Goal: Obtain resource: Download file/media

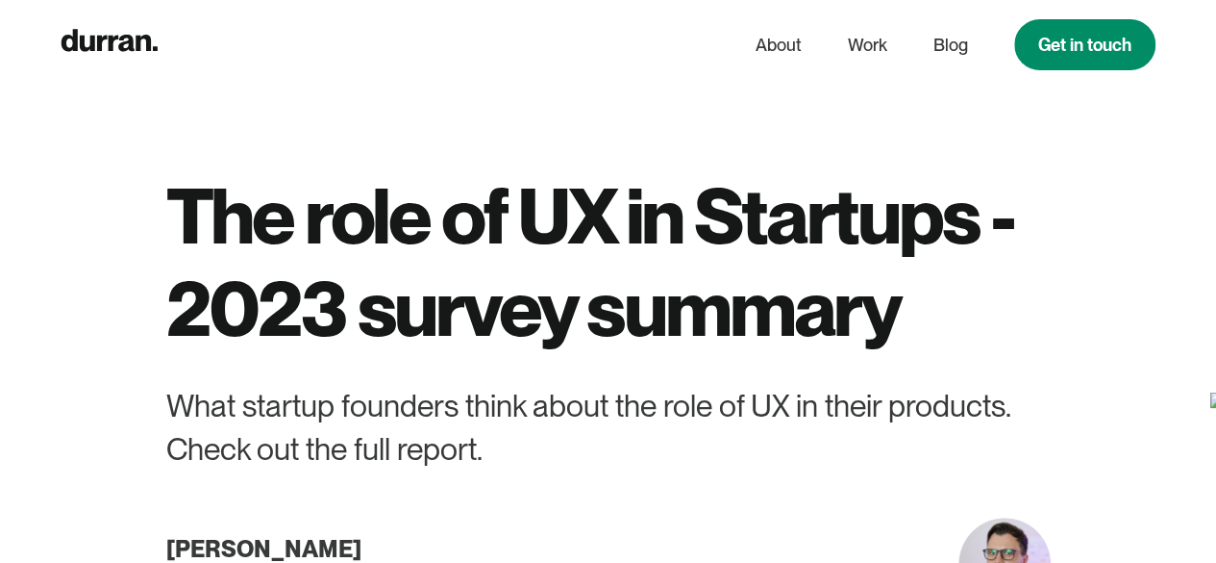
click at [348, 450] on div "What startup founders think about the role of UX in their products. Check out t…" at bounding box center [608, 428] width 885 height 87
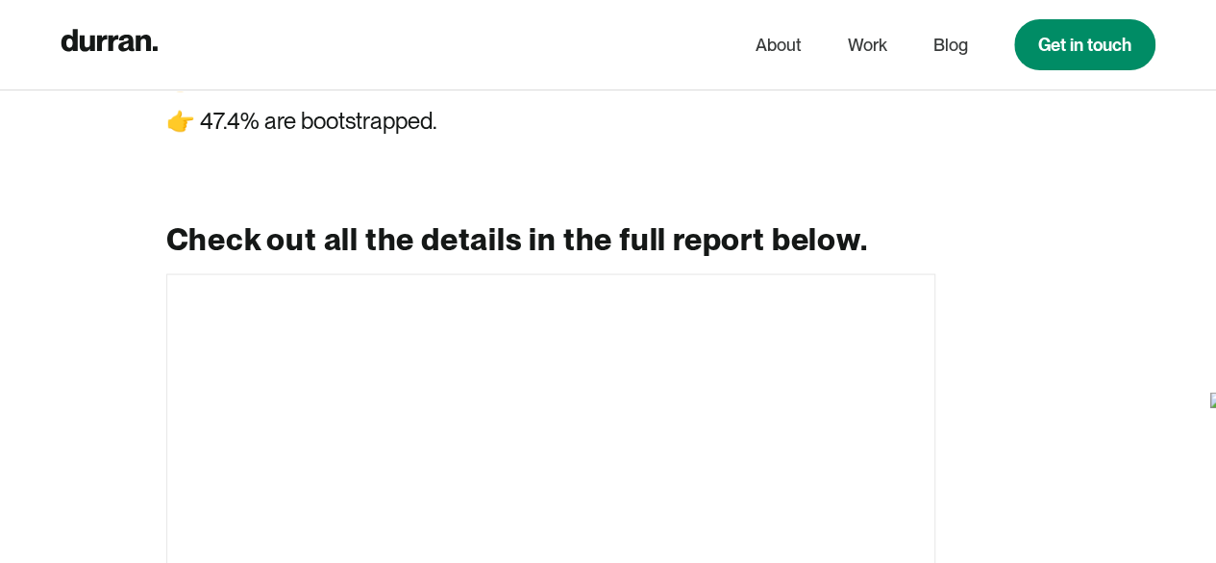
scroll to position [1923, 0]
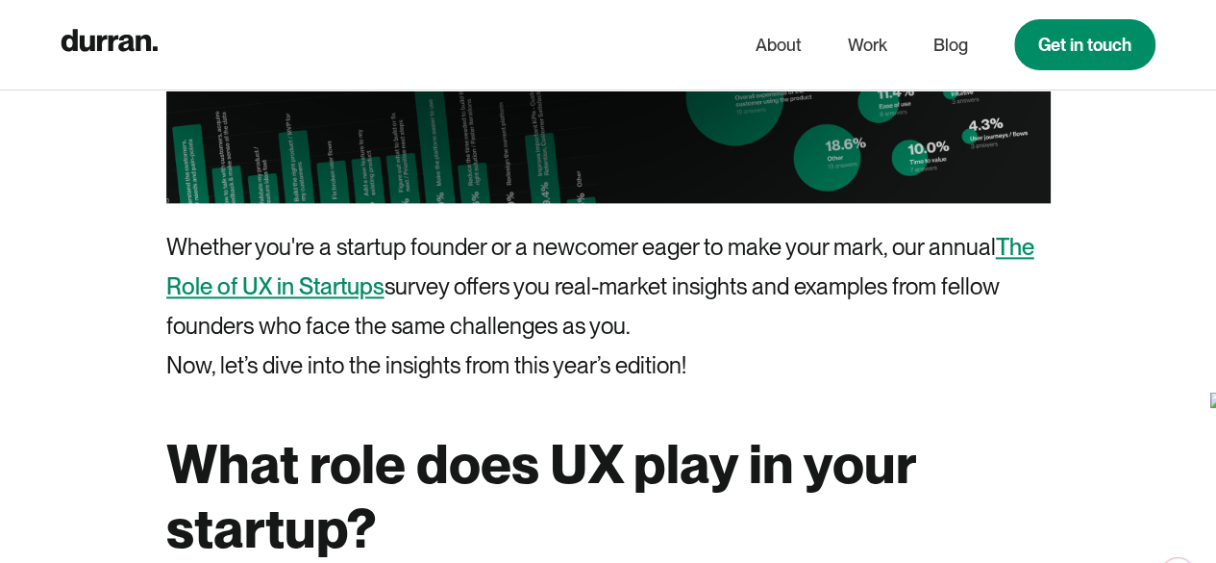
scroll to position [1154, 0]
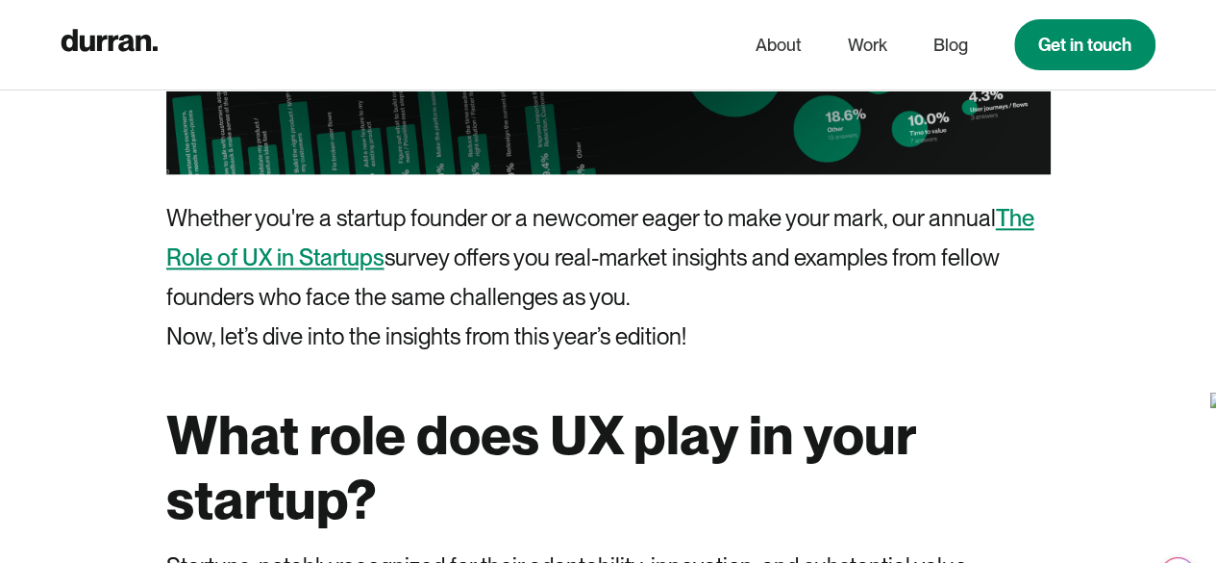
click at [1017, 221] on link "The Role of UX in Startups" at bounding box center [600, 237] width 868 height 67
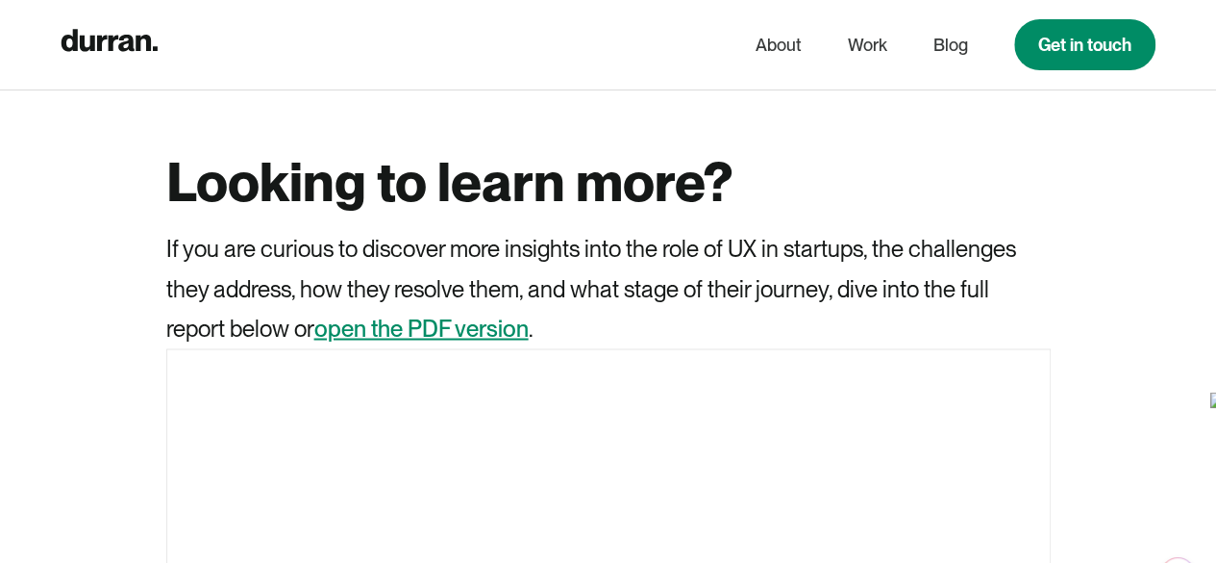
scroll to position [8954, 0]
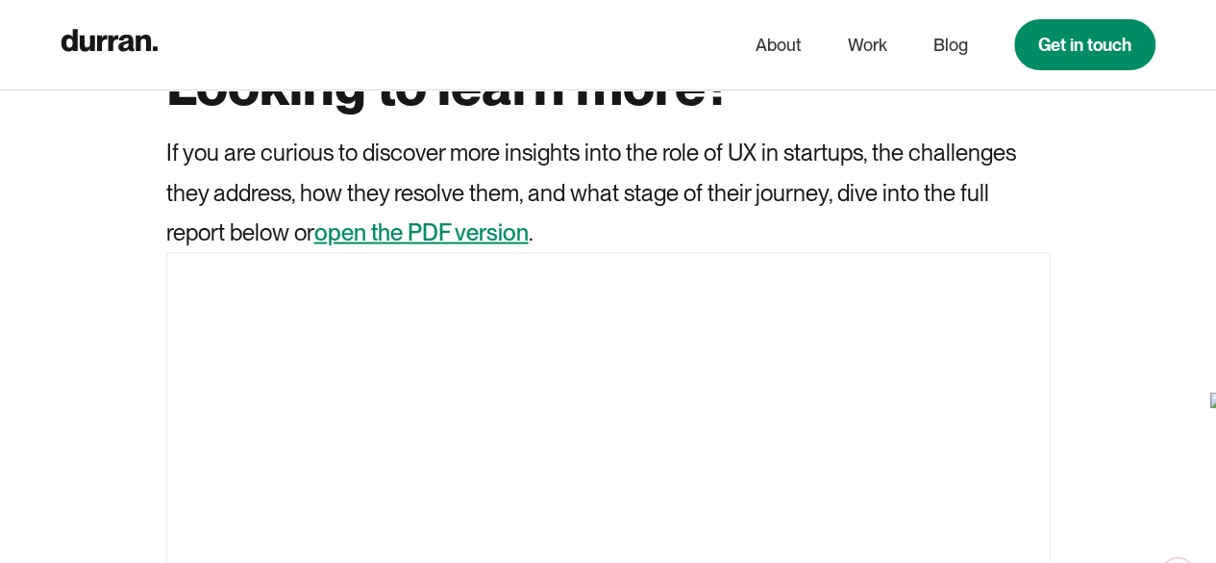
click at [475, 232] on link "open the PDF version" at bounding box center [421, 231] width 214 height 28
